Goal: Information Seeking & Learning: Learn about a topic

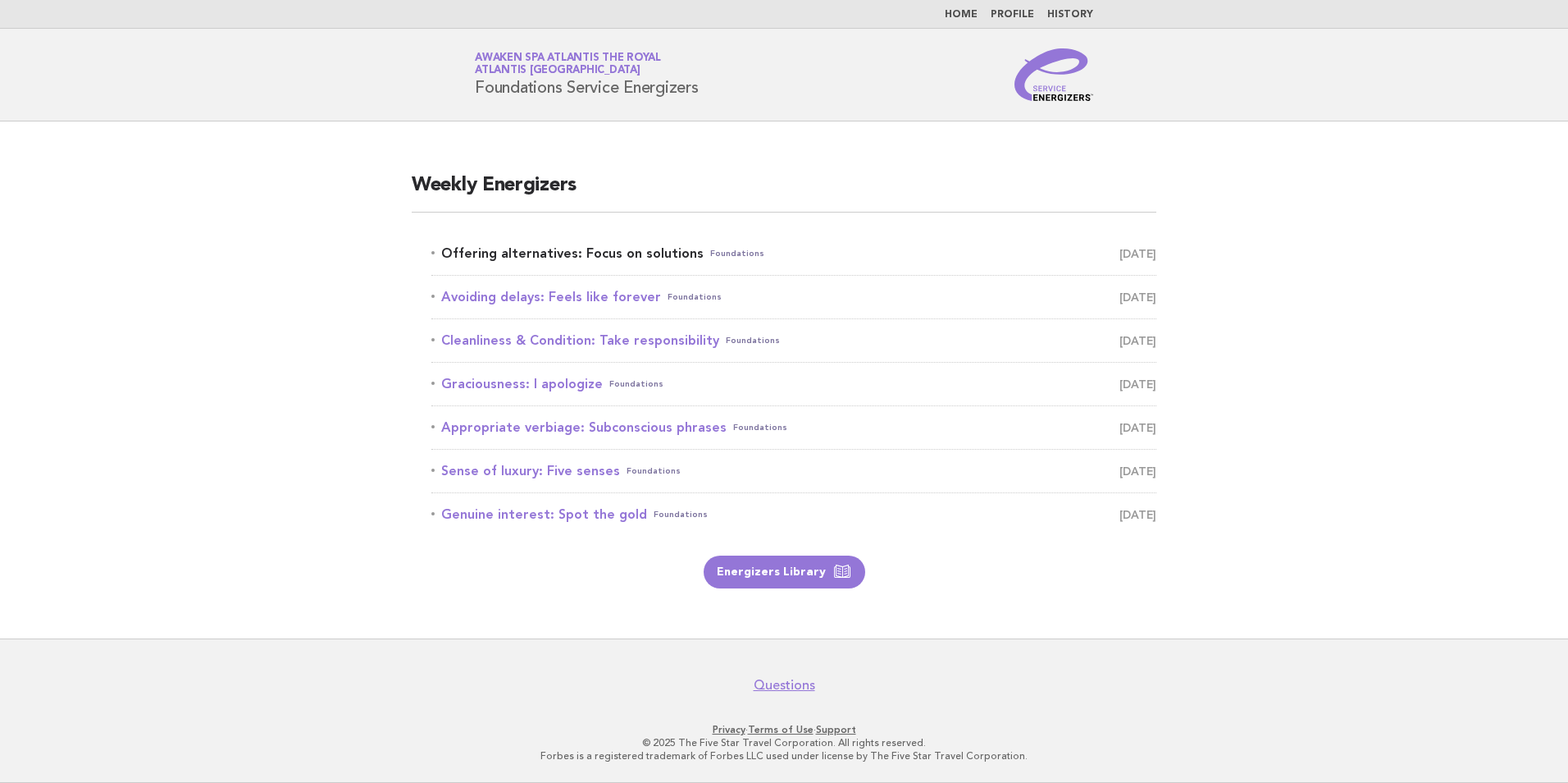
click at [622, 252] on link "Offering alternatives: Focus on solutions Foundations [DATE]" at bounding box center [793, 252] width 725 height 23
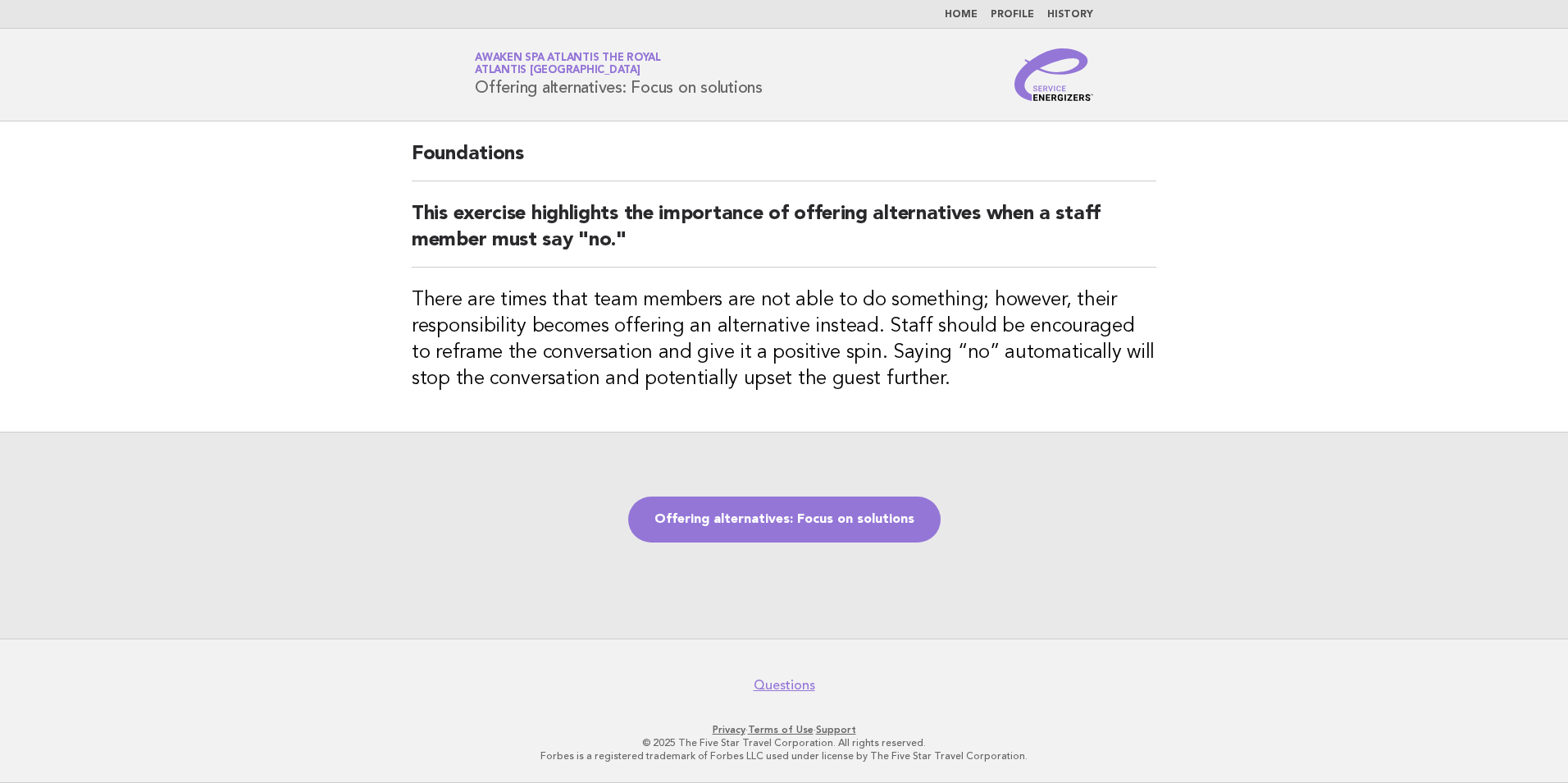
drag, startPoint x: 470, startPoint y: 87, endPoint x: 771, endPoint y: 107, distance: 301.7
click at [771, 107] on header "Service Energizers Awaken SPA Atlantis the Royal Atlantis Dubai Offering altern…" at bounding box center [784, 75] width 1568 height 92
copy h1 "Offering alternatives: Focus on solutions"
click at [804, 526] on link "Offering alternatives: Focus on solutions" at bounding box center [784, 519] width 312 height 46
click at [848, 512] on link "Offering alternatives: Focus on solutions" at bounding box center [784, 519] width 312 height 46
